Goal: Task Accomplishment & Management: Complete application form

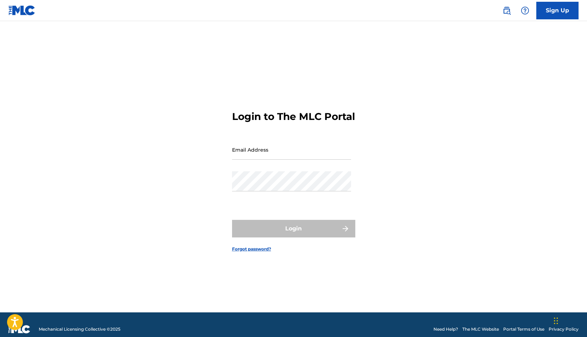
click at [271, 160] on input "Email Address" at bounding box center [291, 150] width 119 height 20
click at [270, 202] on div "Password" at bounding box center [291, 187] width 119 height 32
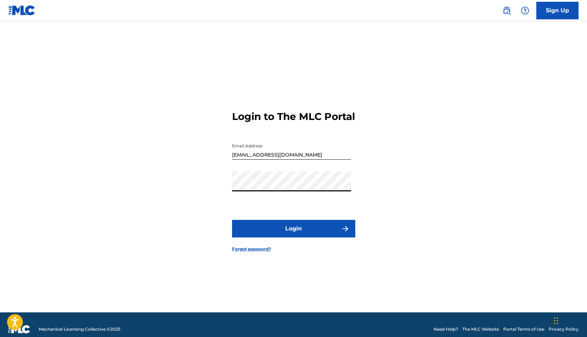
click at [232, 220] on button "Login" at bounding box center [293, 229] width 123 height 18
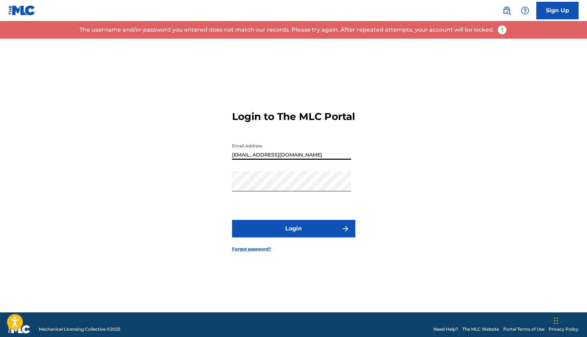
click at [286, 160] on input "[EMAIL_ADDRESS][DOMAIN_NAME]" at bounding box center [291, 150] width 119 height 20
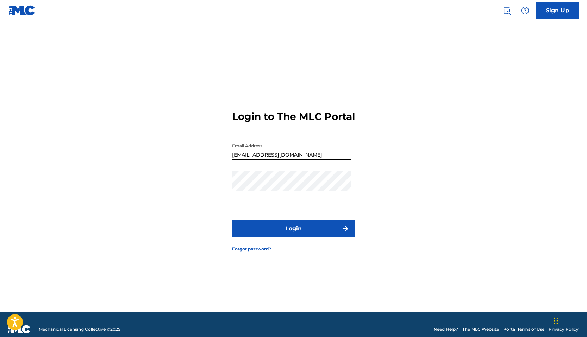
type input "[EMAIL_ADDRESS][DOMAIN_NAME]"
click at [275, 222] on form "Login to The MLC Portal Email Address [EMAIL_ADDRESS][DOMAIN_NAME] Password Log…" at bounding box center [293, 176] width 123 height 274
click at [275, 229] on button "Login" at bounding box center [293, 229] width 123 height 18
click at [264, 198] on div "Password" at bounding box center [291, 187] width 119 height 32
click at [241, 252] on link "Forgot password?" at bounding box center [251, 249] width 39 height 6
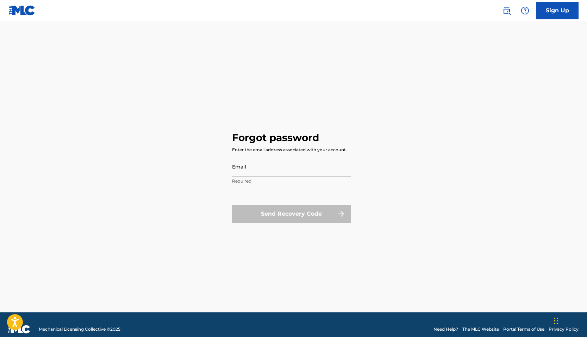
click at [285, 172] on input "Email" at bounding box center [291, 167] width 119 height 20
type input "[EMAIL_ADDRESS][DOMAIN_NAME]"
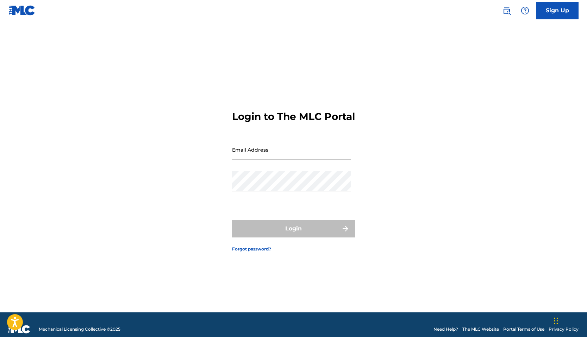
click at [248, 156] on input "Email Address" at bounding box center [291, 150] width 119 height 20
type input "[EMAIL_ADDRESS][DOMAIN_NAME]"
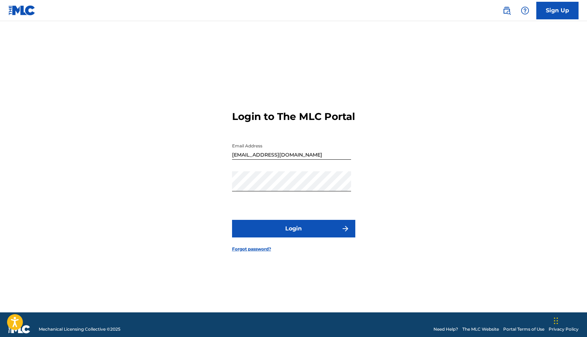
click at [280, 229] on button "Login" at bounding box center [293, 229] width 123 height 18
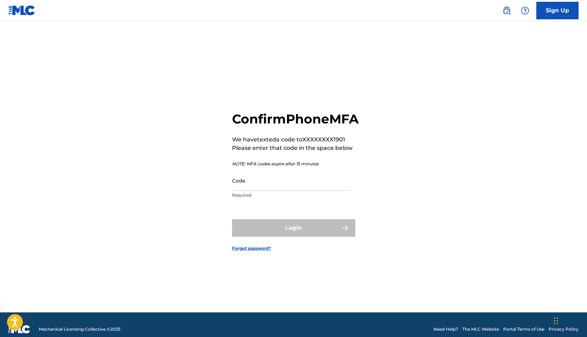
click at [264, 188] on input "Code" at bounding box center [291, 181] width 119 height 20
type input "5"
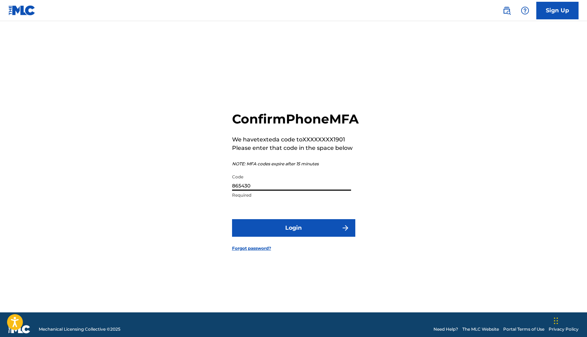
type input "865430"
click at [232, 219] on button "Login" at bounding box center [293, 228] width 123 height 18
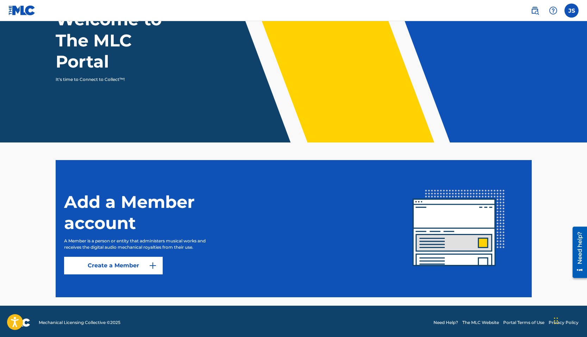
scroll to position [66, 0]
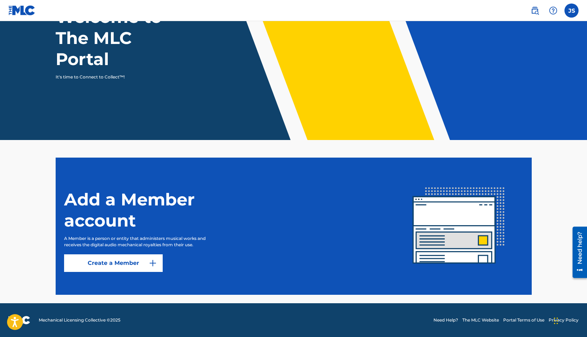
click at [140, 261] on link "Create a Member" at bounding box center [113, 263] width 99 height 18
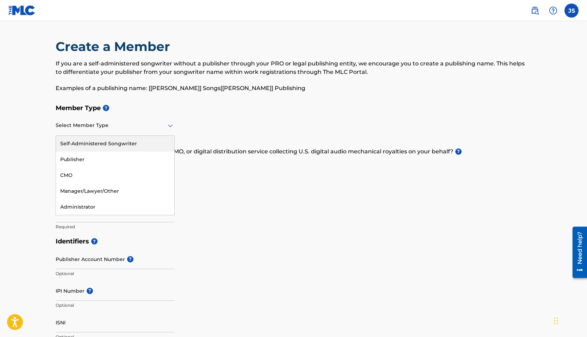
click at [124, 130] on div "Select Member Type" at bounding box center [115, 126] width 119 height 20
click at [122, 144] on div "Self-Administered Songwriter" at bounding box center [115, 144] width 118 height 16
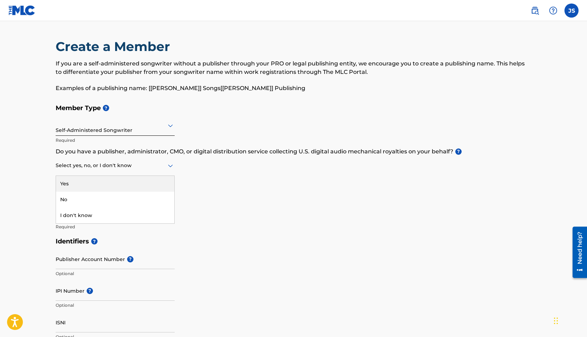
click at [113, 170] on div "Select yes, no, or I don't know" at bounding box center [115, 166] width 119 height 20
click at [109, 183] on div "Yes" at bounding box center [115, 184] width 118 height 16
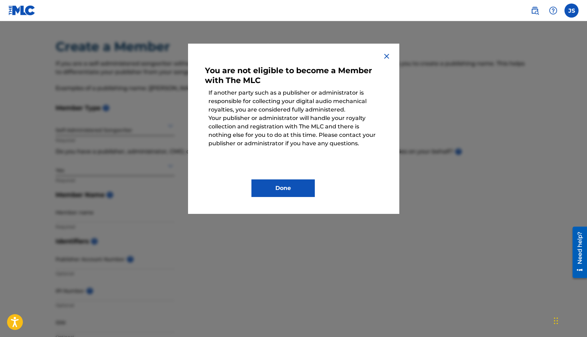
click at [385, 56] on img at bounding box center [386, 56] width 8 height 8
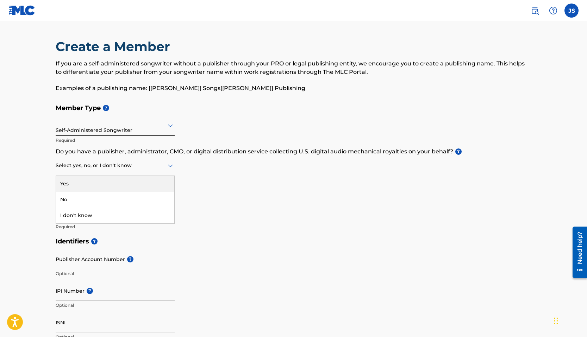
click at [112, 168] on div at bounding box center [115, 165] width 119 height 9
click at [101, 197] on div "No" at bounding box center [115, 200] width 118 height 16
click at [93, 219] on input "Member name" at bounding box center [115, 212] width 119 height 20
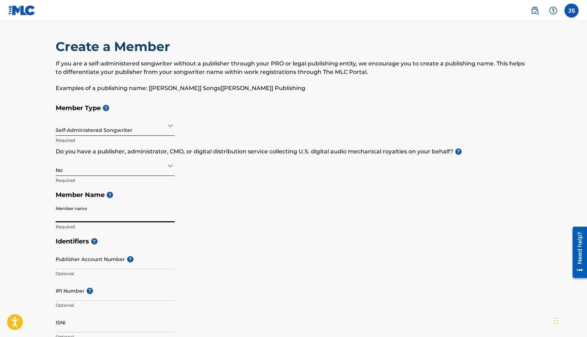
type input "[PERSON_NAME] [PERSON_NAME]"
type input "[STREET_ADDRESS]"
type input "Unit D"
click at [106, 217] on input "[PERSON_NAME] [PERSON_NAME]" at bounding box center [115, 212] width 119 height 20
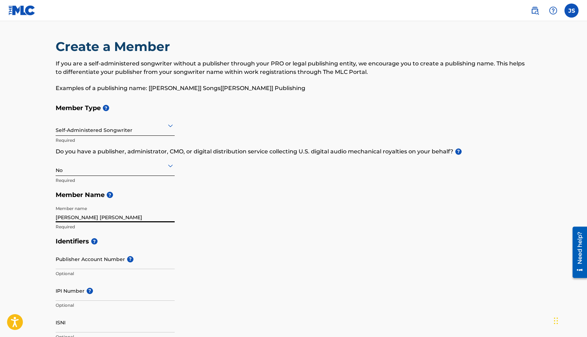
click at [106, 217] on input "[PERSON_NAME] [PERSON_NAME]" at bounding box center [115, 212] width 119 height 20
type input "[PERSON_NAME]"
click at [230, 246] on h5 "Identifiers ?" at bounding box center [294, 241] width 476 height 15
click at [130, 263] on span "?" at bounding box center [130, 259] width 6 height 6
click at [130, 263] on input "Publisher Account Number ?" at bounding box center [115, 259] width 119 height 20
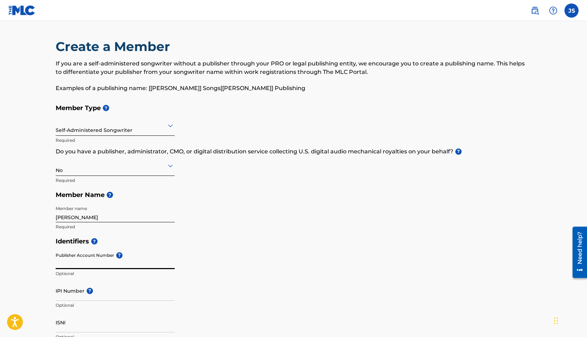
click at [213, 249] on div "Identifiers ? Publisher Account Number ? Optional IPI Number ? Optional ISNI Op…" at bounding box center [294, 289] width 476 height 110
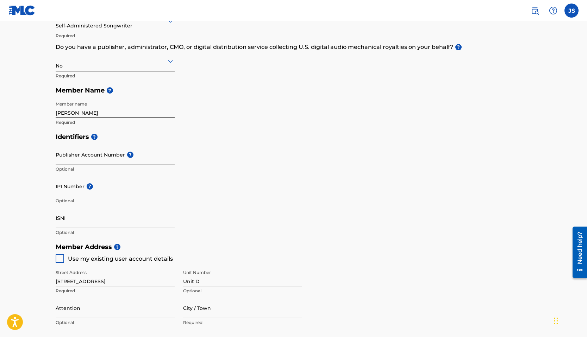
scroll to position [118, 0]
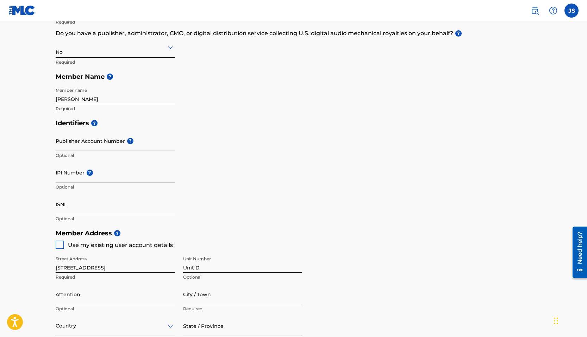
click at [85, 170] on span "?" at bounding box center [88, 173] width 8 height 6
click at [85, 170] on input "IPI Number ?" at bounding box center [115, 173] width 119 height 20
click at [124, 209] on input "ISNI" at bounding box center [115, 204] width 119 height 20
click at [304, 216] on div "Identifiers ? Publisher Account Number ? Optional IPI Number ? Optional ISNI Op…" at bounding box center [294, 171] width 476 height 110
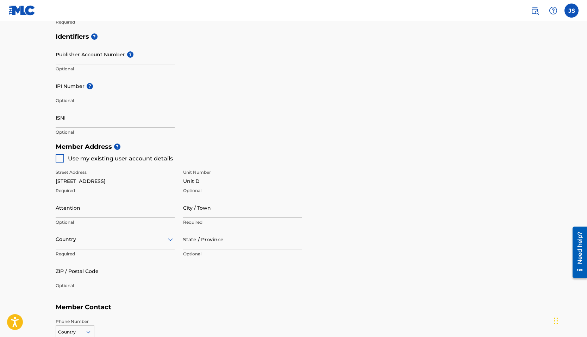
scroll to position [217, 0]
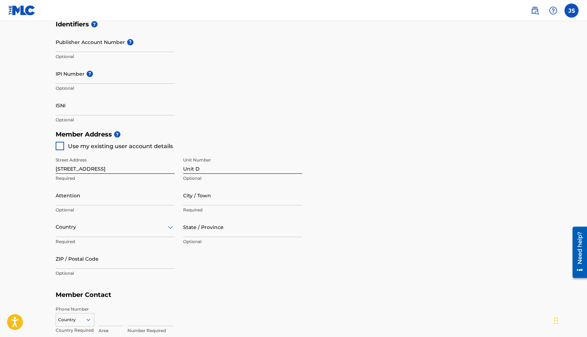
click at [234, 115] on div "Identifiers ? Publisher Account Number ? Optional IPI Number ? Optional ISNI Op…" at bounding box center [294, 72] width 476 height 110
click at [94, 173] on input "[STREET_ADDRESS]" at bounding box center [115, 164] width 119 height 20
type input "[STREET_ADDRESS]"
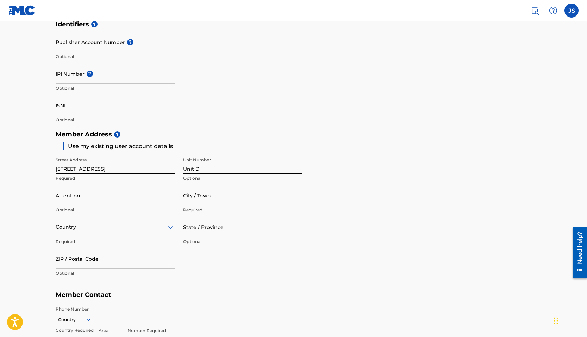
click at [203, 170] on input "Unit D" at bounding box center [242, 164] width 119 height 20
click at [196, 170] on input "Unit D" at bounding box center [242, 164] width 119 height 20
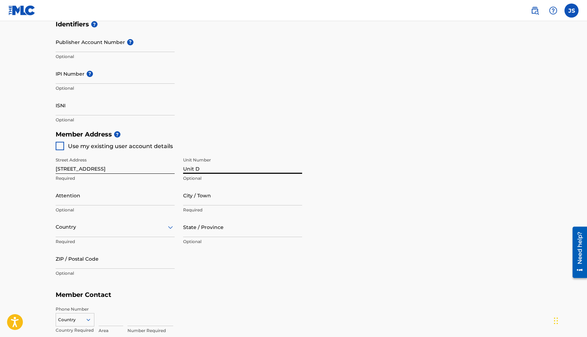
type input "2412"
click at [112, 202] on input "Attention" at bounding box center [115, 195] width 119 height 20
click at [32, 197] on main "Create a Member If you are a self-administered songwriter without a publisher t…" at bounding box center [293, 120] width 587 height 632
click at [224, 204] on input "City / Town" at bounding box center [242, 195] width 119 height 20
type input "[GEOGRAPHIC_DATA]"
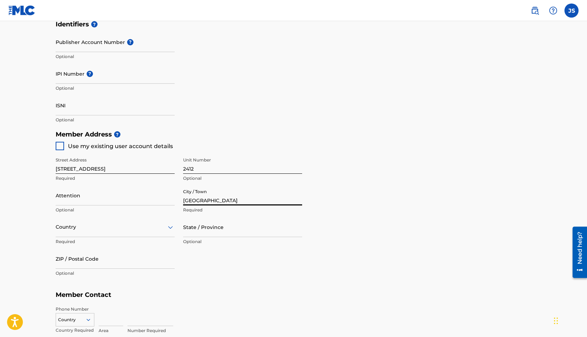
type input "[PERSON_NAME] [PERSON_NAME]"
type input "[GEOGRAPHIC_DATA]"
type input "CA"
click at [238, 259] on div "Street Address [STREET_ADDRESS] Optional Attention [PERSON_NAME] [PERSON_NAME] …" at bounding box center [179, 217] width 246 height 134
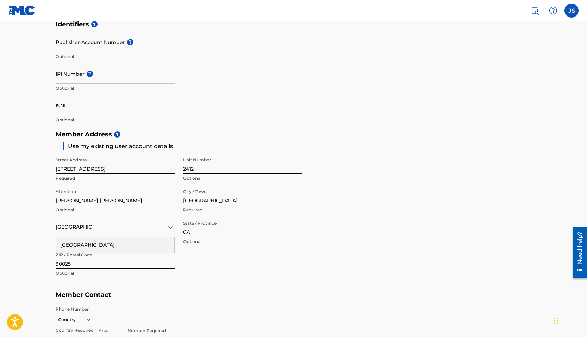
click at [73, 266] on input "90025" at bounding box center [115, 259] width 119 height 20
paste input "292"
type input "90292"
click at [233, 286] on div "Member Address ? Use my existing user account details Street Address [STREET_AD…" at bounding box center [294, 207] width 476 height 161
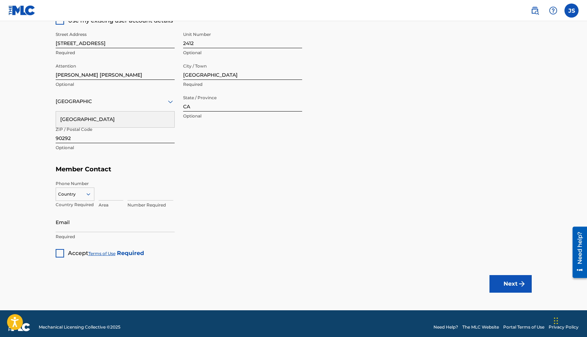
scroll to position [349, 0]
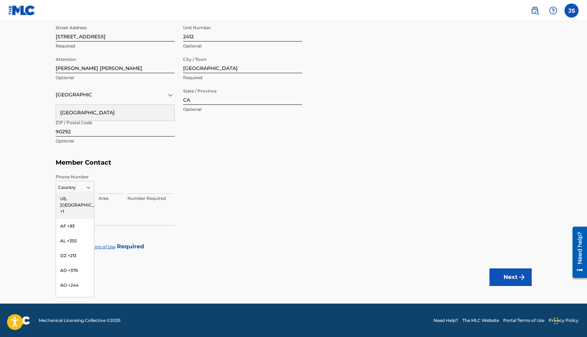
click at [76, 187] on div at bounding box center [75, 188] width 38 height 8
click at [79, 198] on div "US, [GEOGRAPHIC_DATA] +1" at bounding box center [75, 204] width 38 height 27
click at [106, 186] on input at bounding box center [111, 184] width 25 height 20
type input "720"
type input "8491901"
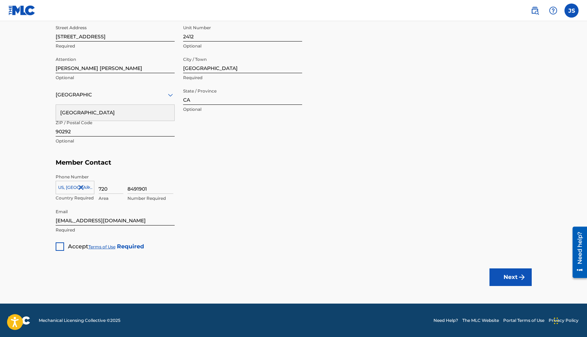
click at [114, 216] on input "[EMAIL_ADDRESS][DOMAIN_NAME]" at bounding box center [115, 216] width 119 height 20
type input "[EMAIL_ADDRESS][DOMAIN_NAME]"
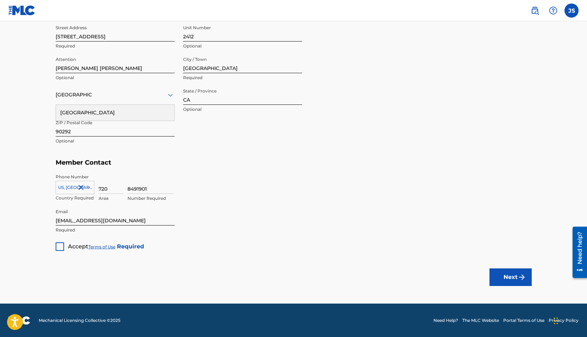
click at [61, 249] on div at bounding box center [60, 246] width 8 height 8
click at [500, 280] on button "Next" at bounding box center [510, 278] width 42 height 18
click at [502, 285] on button "Next" at bounding box center [510, 278] width 42 height 18
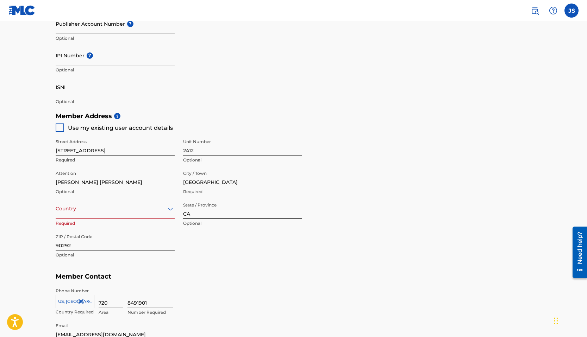
scroll to position [241, 0]
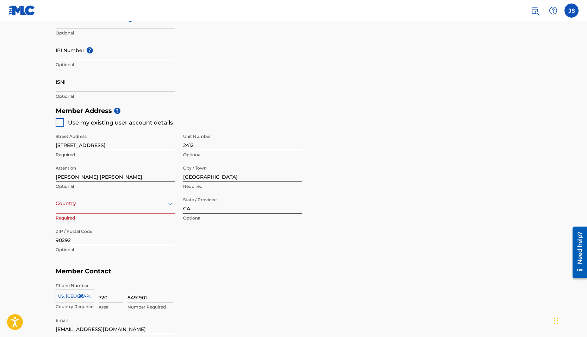
click at [164, 203] on div at bounding box center [115, 203] width 119 height 9
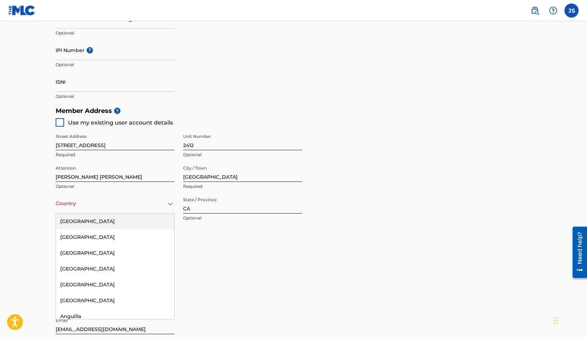
click at [140, 220] on div "[GEOGRAPHIC_DATA]" at bounding box center [115, 222] width 118 height 16
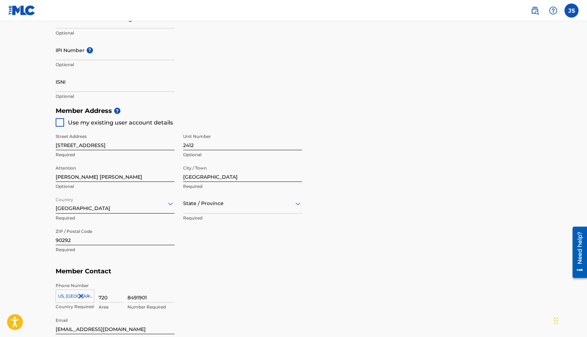
scroll to position [349, 0]
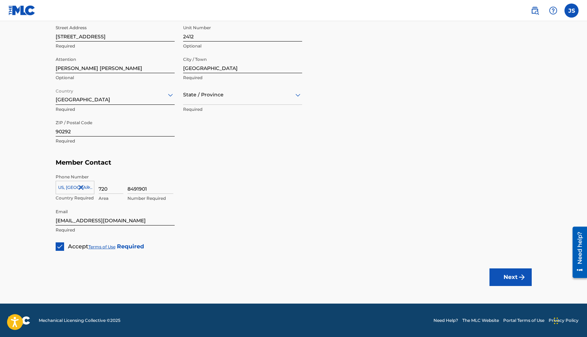
click at [517, 272] on button "Next" at bounding box center [510, 278] width 42 height 18
click at [288, 100] on div "State / Province" at bounding box center [242, 95] width 119 height 20
drag, startPoint x: 239, startPoint y: 188, endPoint x: 233, endPoint y: 194, distance: 8.7
click at [234, 194] on div "[US_STATE]" at bounding box center [242, 192] width 118 height 16
click at [233, 194] on div "8491901 Number Required" at bounding box center [329, 190] width 404 height 32
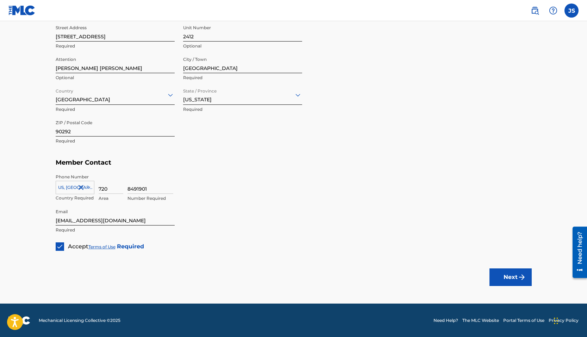
click at [491, 270] on button "Next" at bounding box center [510, 278] width 42 height 18
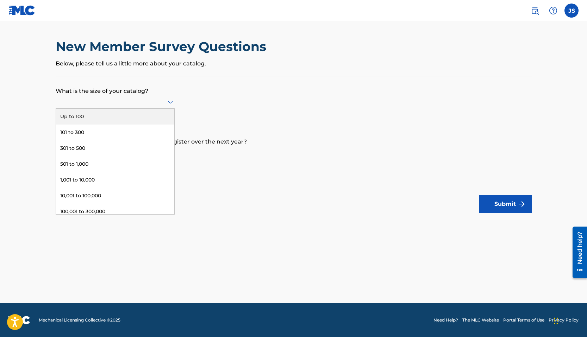
click at [134, 103] on div at bounding box center [115, 101] width 119 height 9
click at [132, 118] on div "Up to 100" at bounding box center [115, 117] width 118 height 16
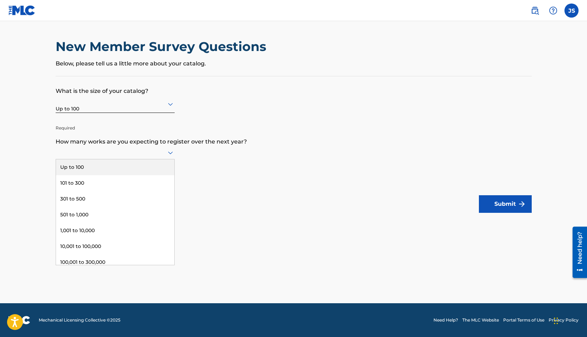
click at [121, 149] on div at bounding box center [115, 152] width 119 height 9
click at [117, 168] on div "Up to 100" at bounding box center [115, 167] width 118 height 16
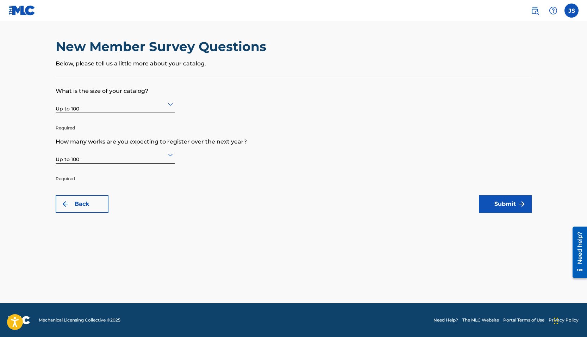
click at [510, 203] on button "Submit" at bounding box center [505, 204] width 53 height 18
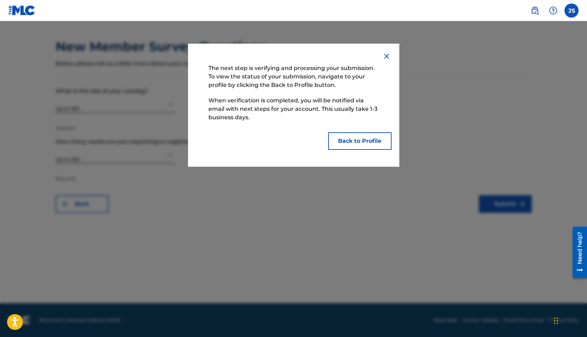
click at [375, 149] on button "Back to Profile" at bounding box center [359, 141] width 63 height 18
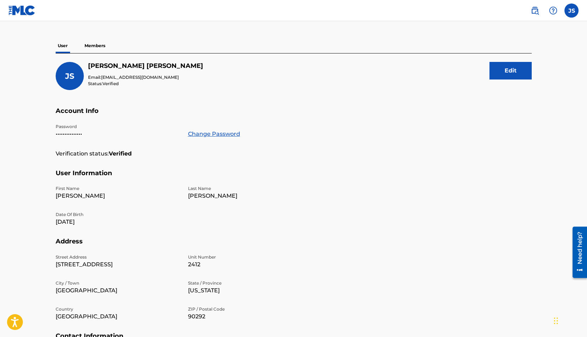
scroll to position [137, 0]
